Goal: Find specific page/section: Find specific page/section

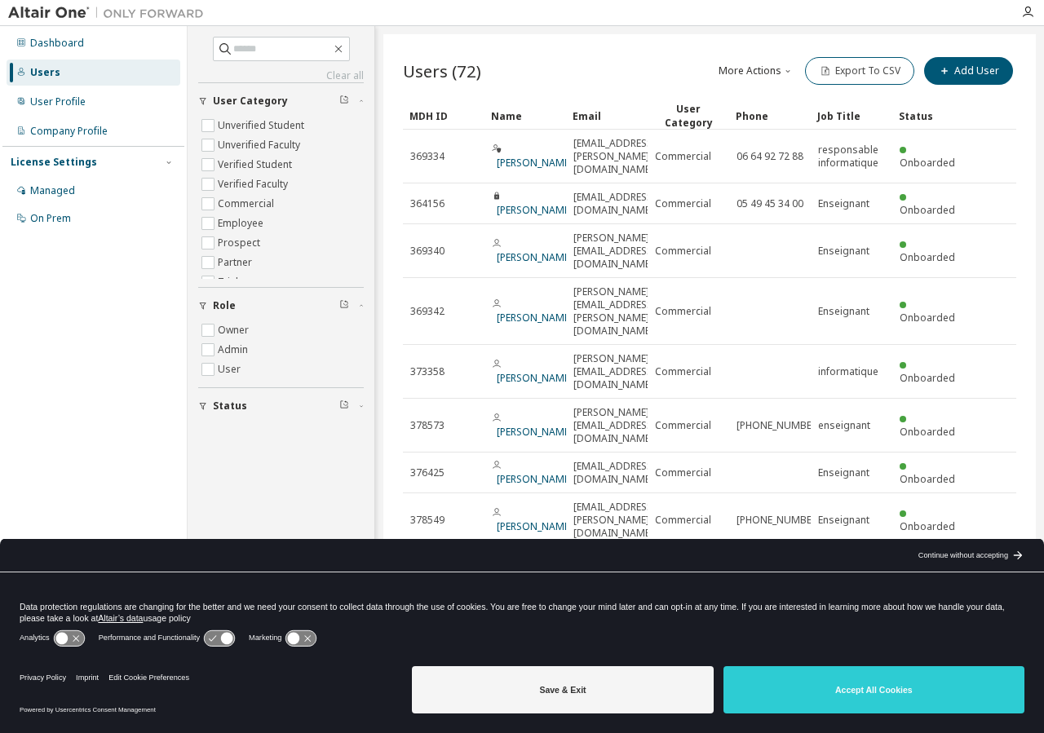
click at [992, 556] on div "Continue without accepting" at bounding box center [963, 555] width 90 height 13
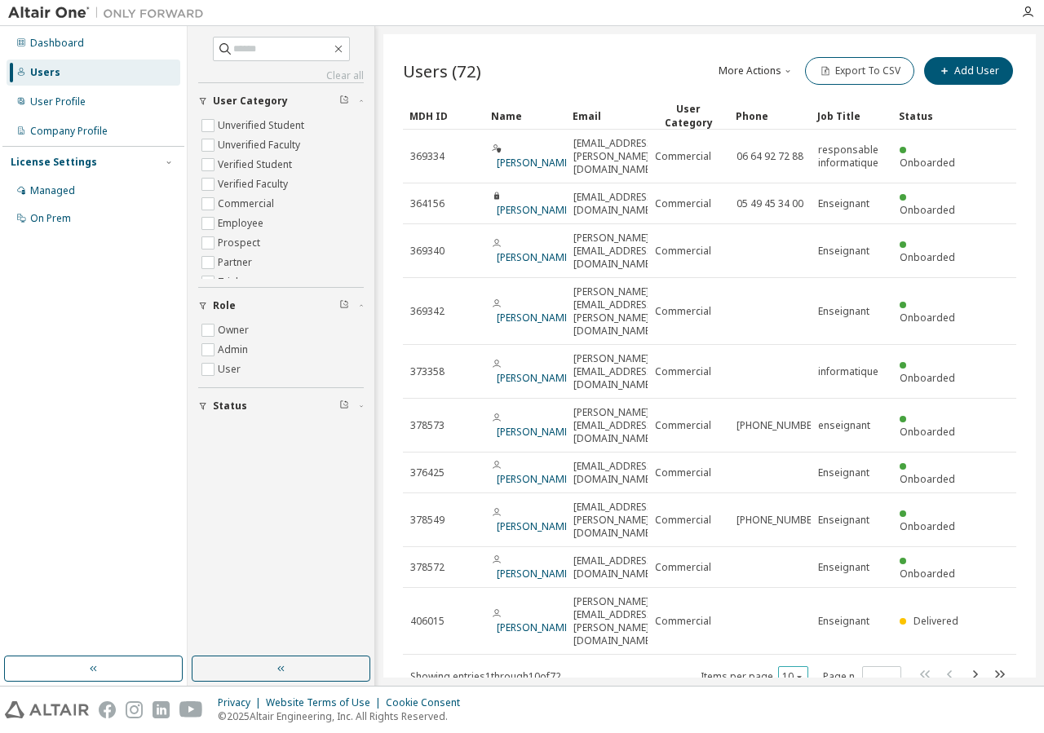
click at [797, 672] on icon "button" at bounding box center [799, 677] width 10 height 10
click at [805, 659] on div "100" at bounding box center [843, 659] width 130 height 20
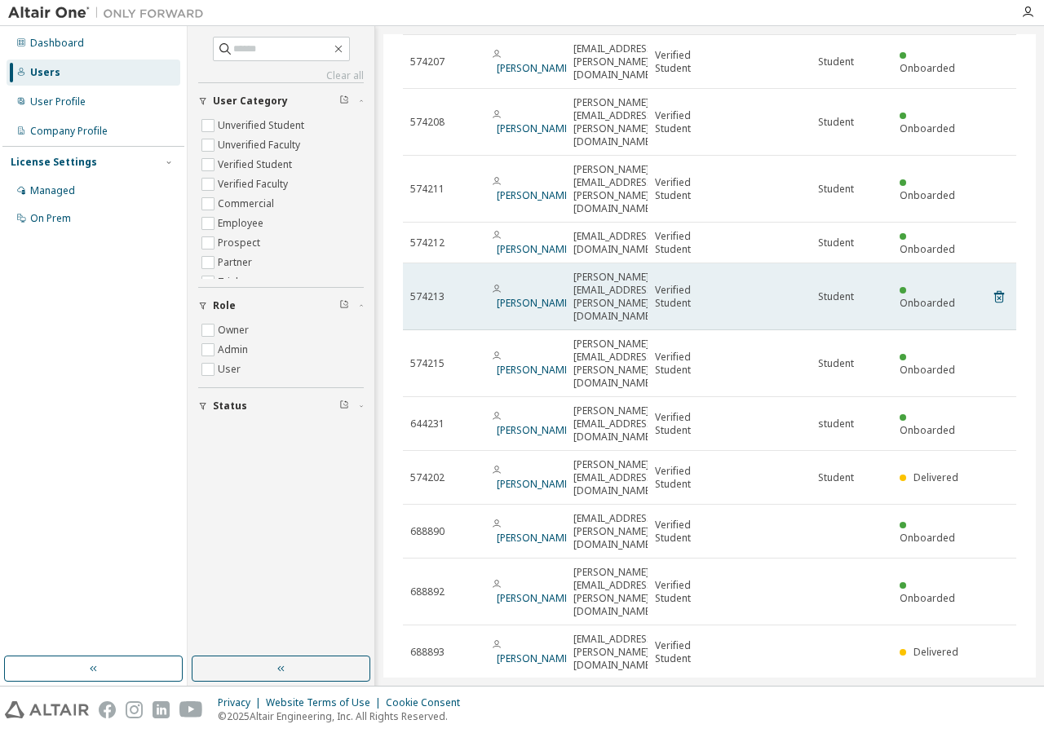
scroll to position [2516, 0]
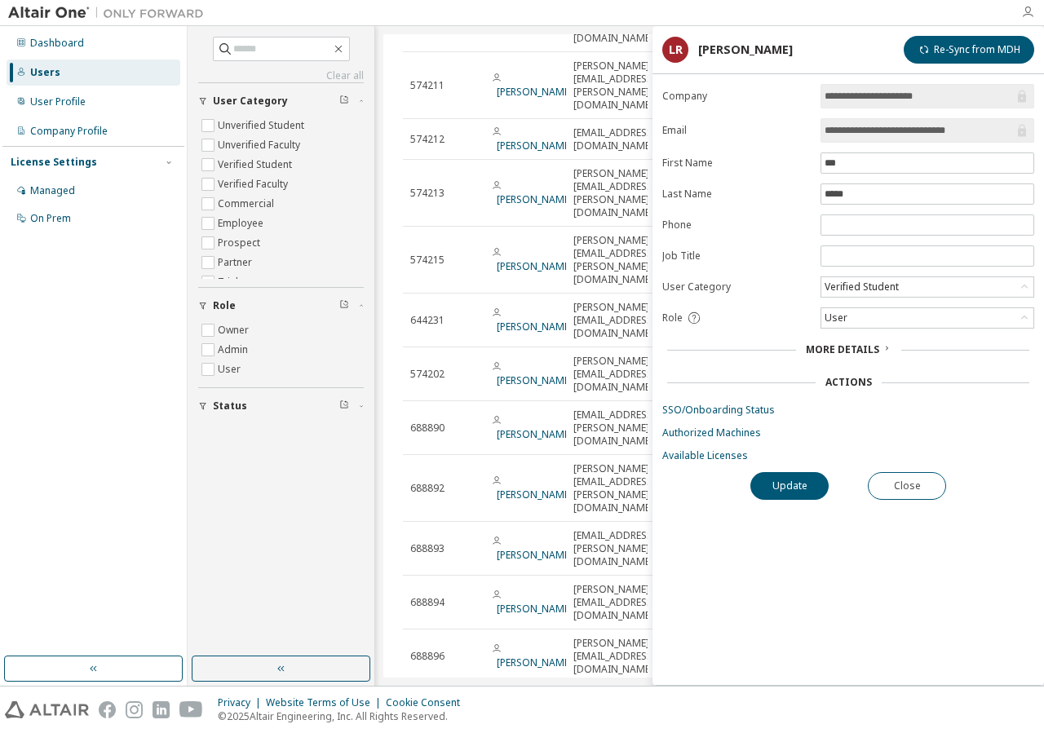
click at [1028, 15] on icon "button" at bounding box center [1027, 12] width 13 height 13
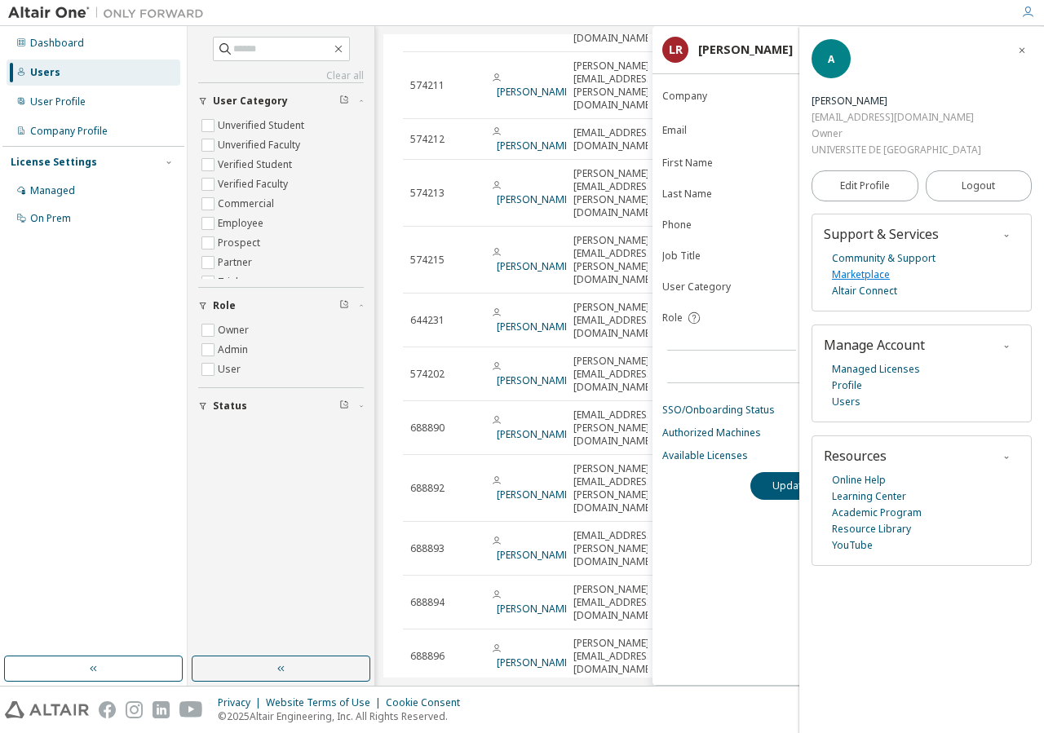
click at [864, 267] on link "Marketplace" at bounding box center [861, 275] width 58 height 16
